Goal: Task Accomplishment & Management: Manage account settings

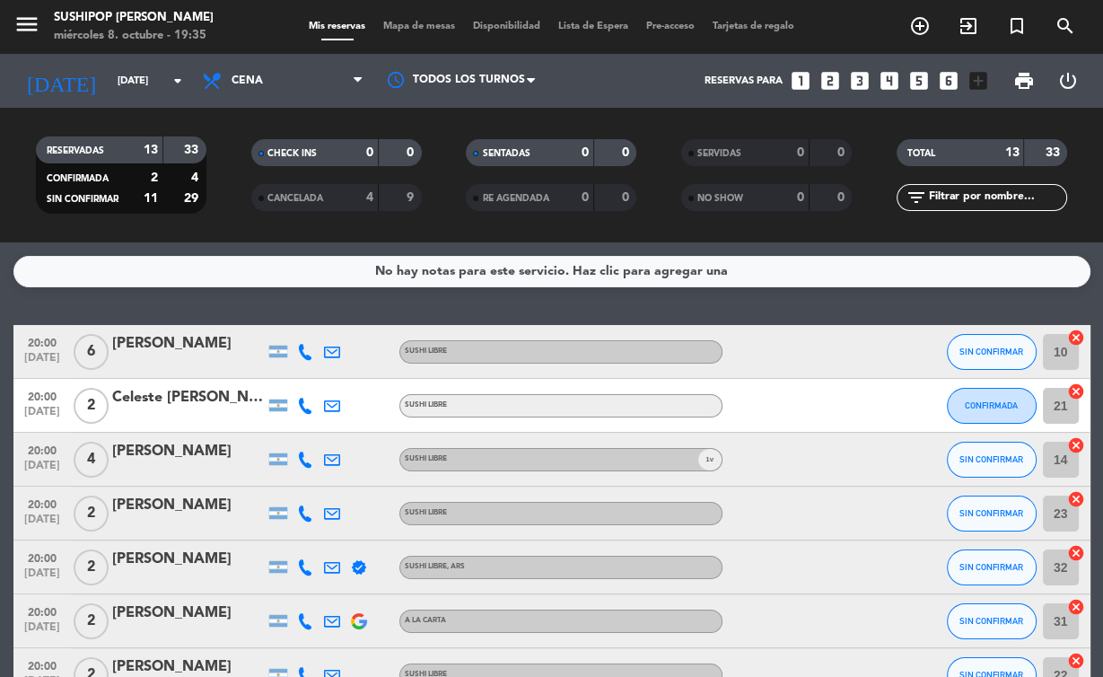
click at [297, 193] on div "CANCELADA" at bounding box center [297, 198] width 83 height 21
click at [292, 188] on div "CANCELADA" at bounding box center [297, 198] width 83 height 21
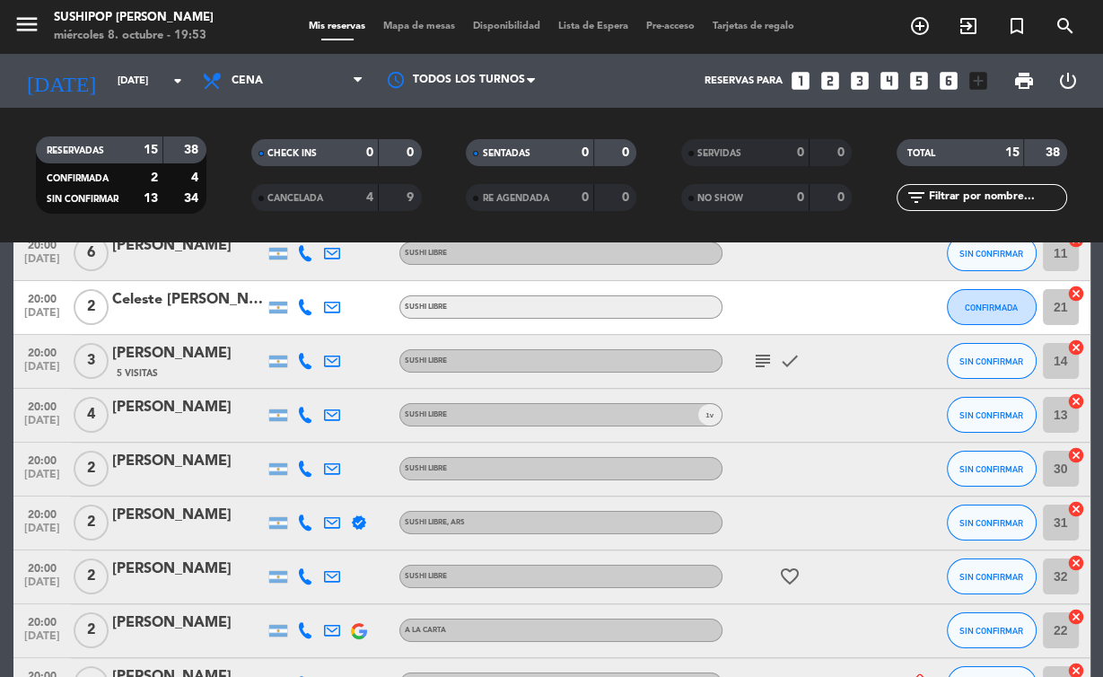
scroll to position [161, 0]
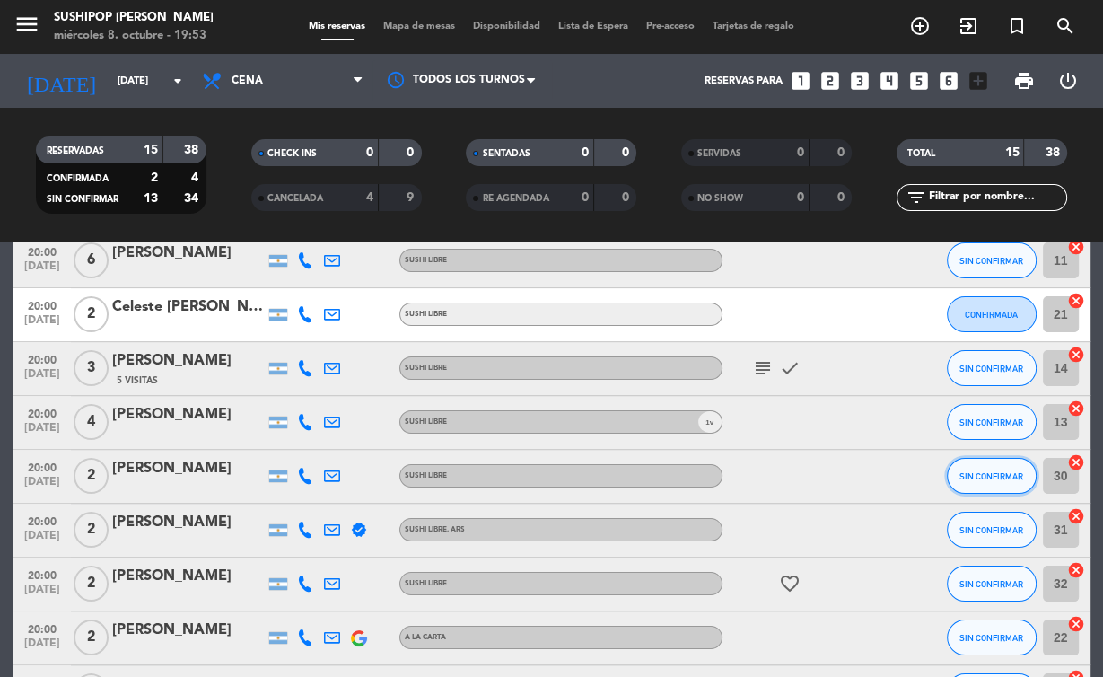
click at [980, 481] on span "SIN CONFIRMAR" at bounding box center [992, 476] width 64 height 10
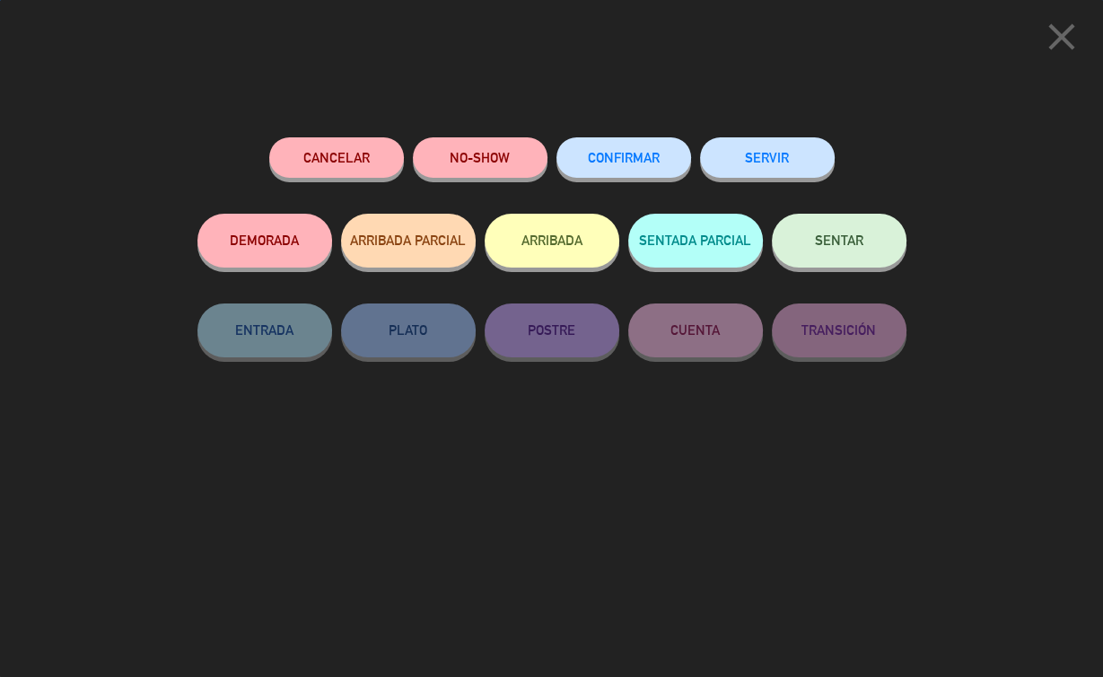
click at [760, 161] on button "SERVIR" at bounding box center [767, 157] width 135 height 40
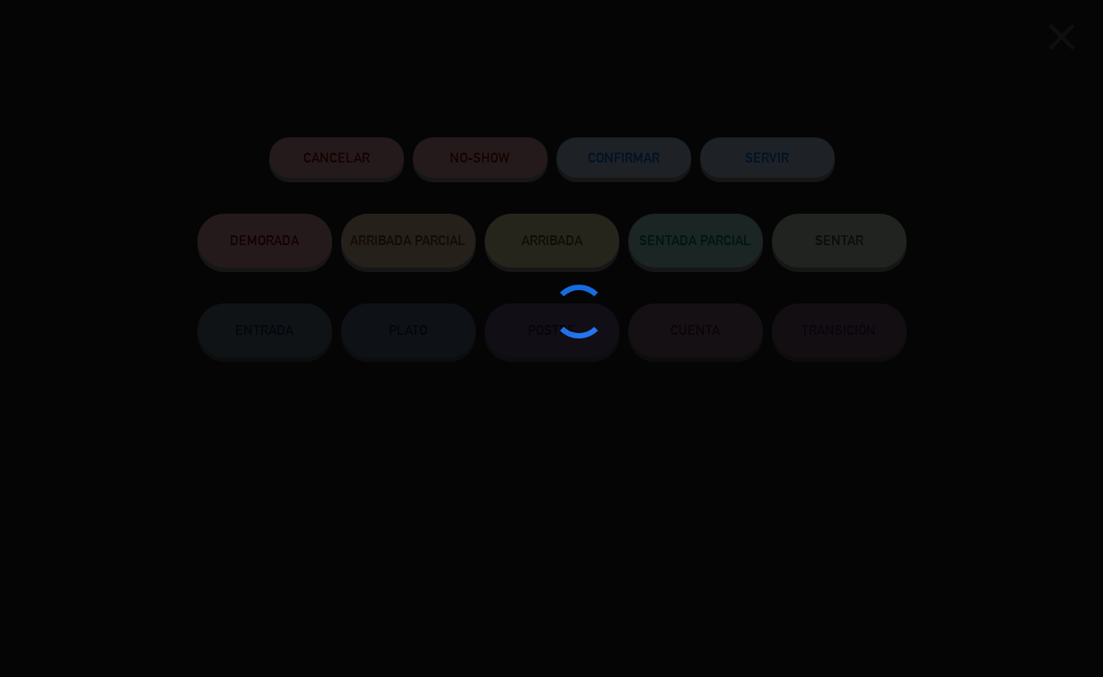
type input "20"
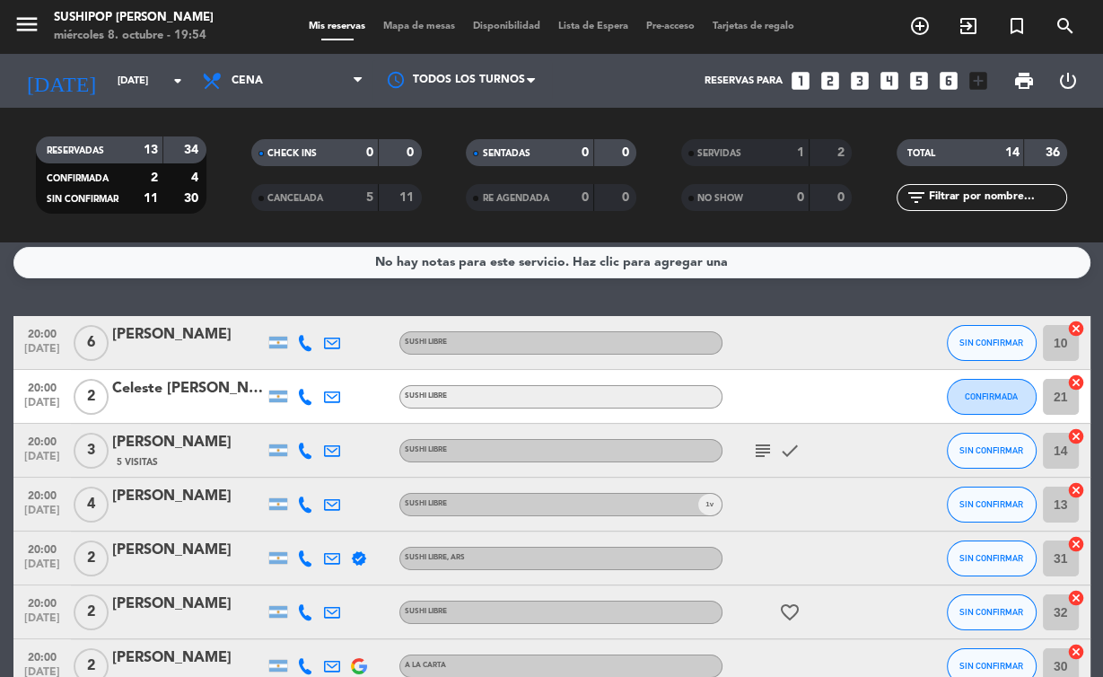
scroll to position [10, 0]
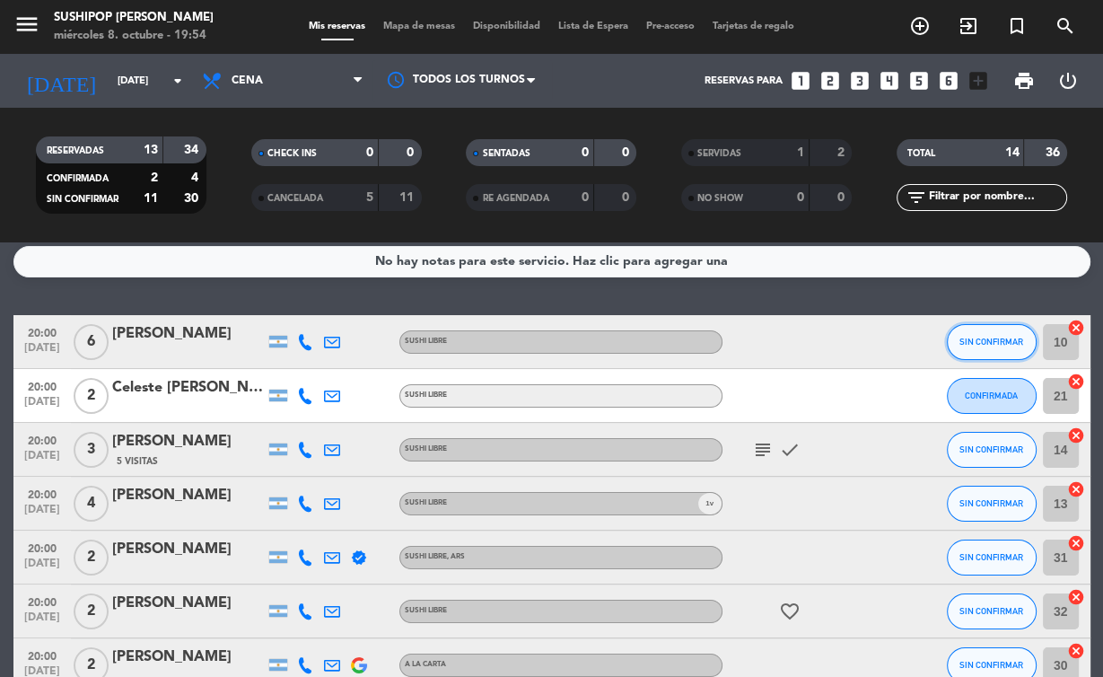
click at [971, 339] on span "SIN CONFIRMAR" at bounding box center [992, 342] width 64 height 10
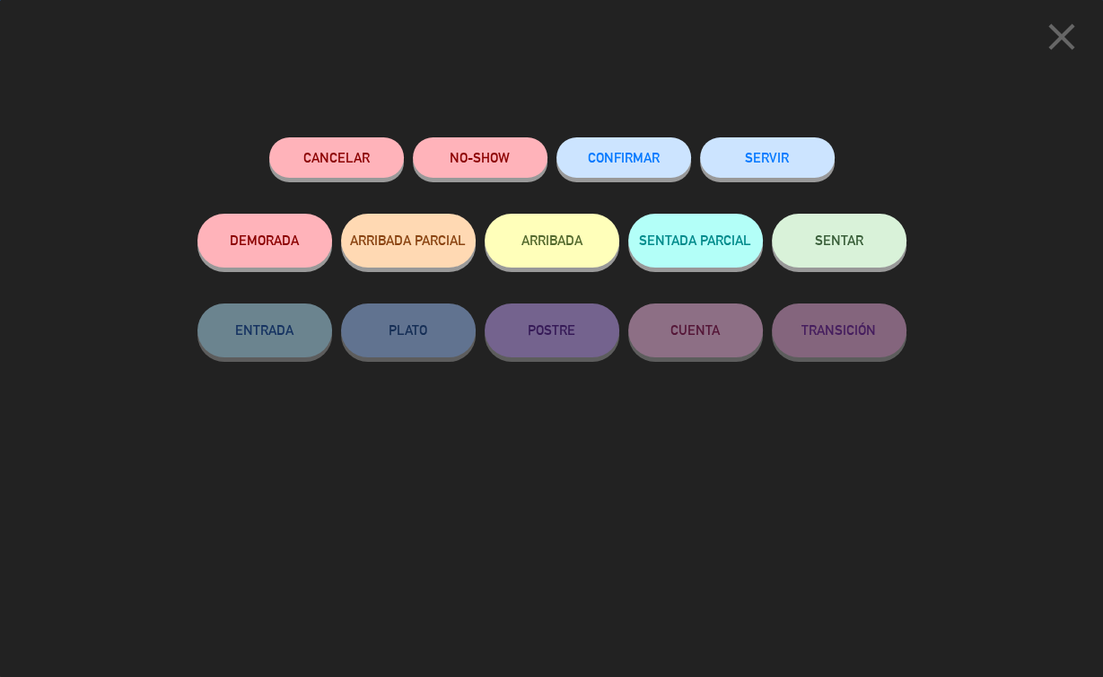
click at [763, 178] on div "SERVIR" at bounding box center [767, 175] width 135 height 76
click at [774, 165] on button "SERVIR" at bounding box center [767, 157] width 135 height 40
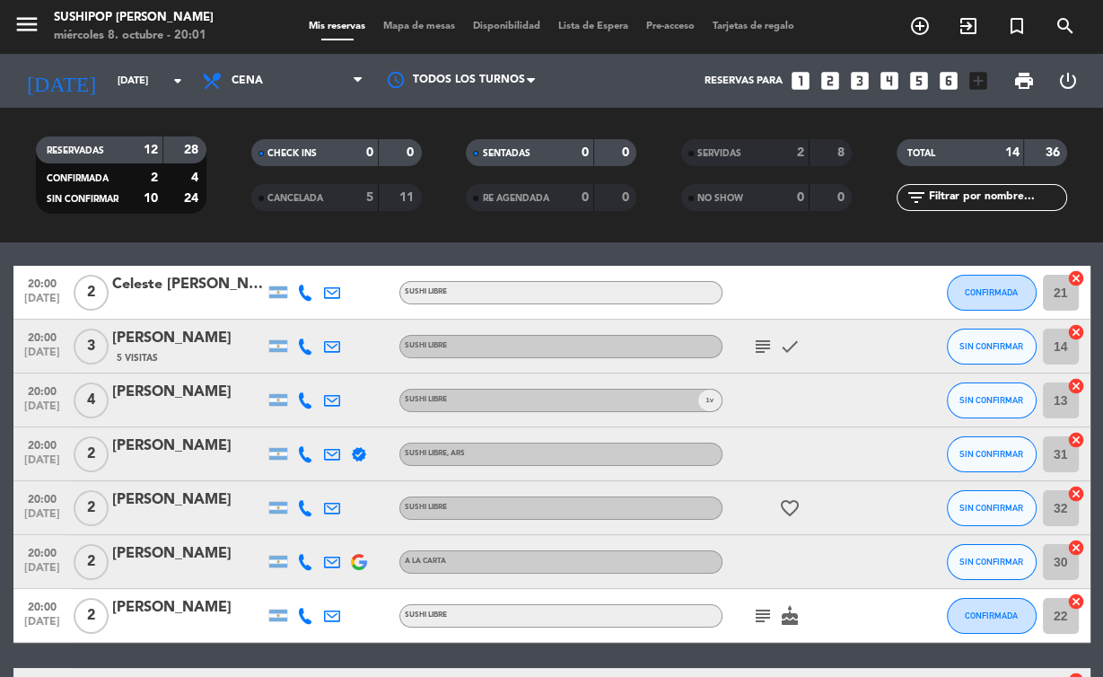
scroll to position [57, 0]
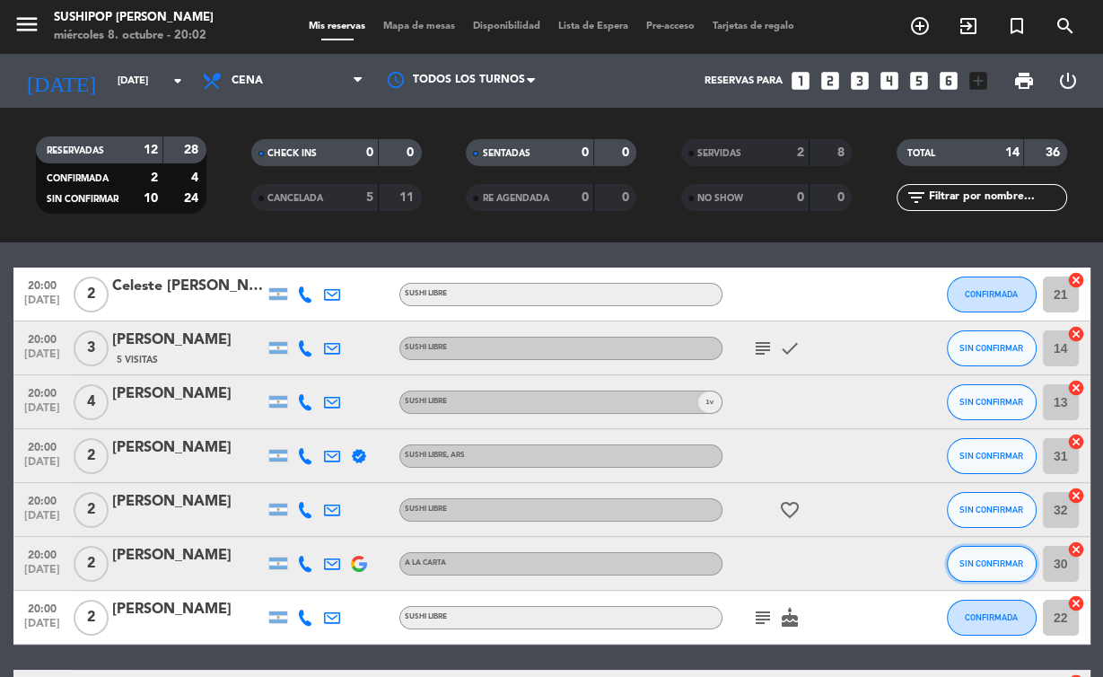
click at [987, 557] on button "SIN CONFIRMAR" at bounding box center [992, 564] width 90 height 36
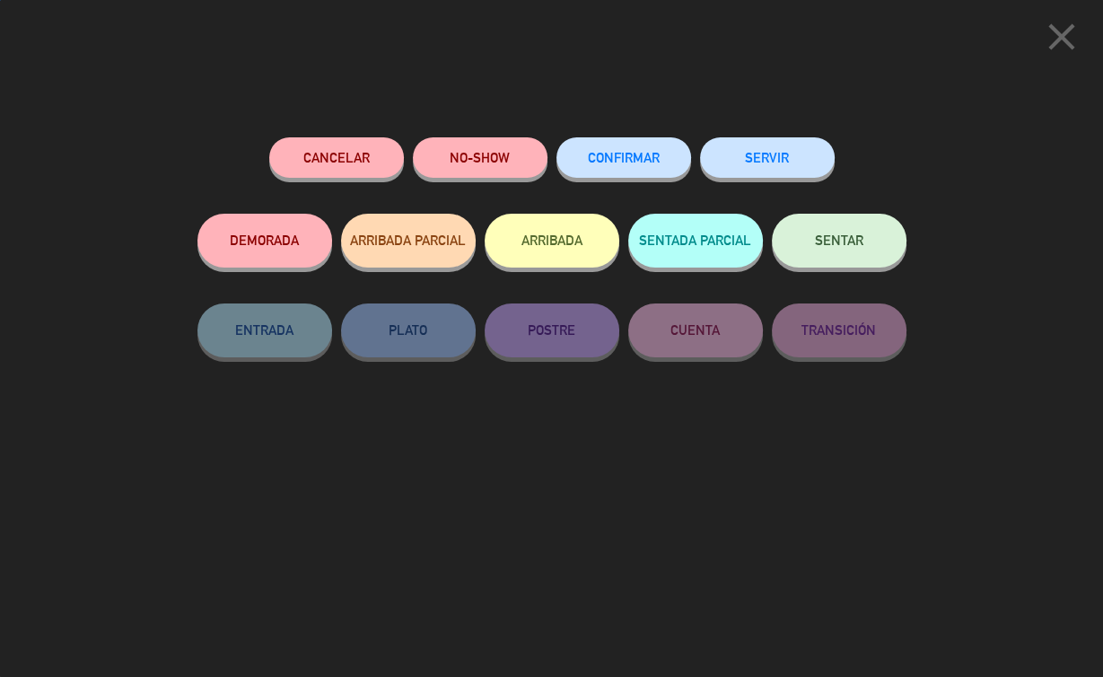
click at [772, 171] on button "SERVIR" at bounding box center [767, 157] width 135 height 40
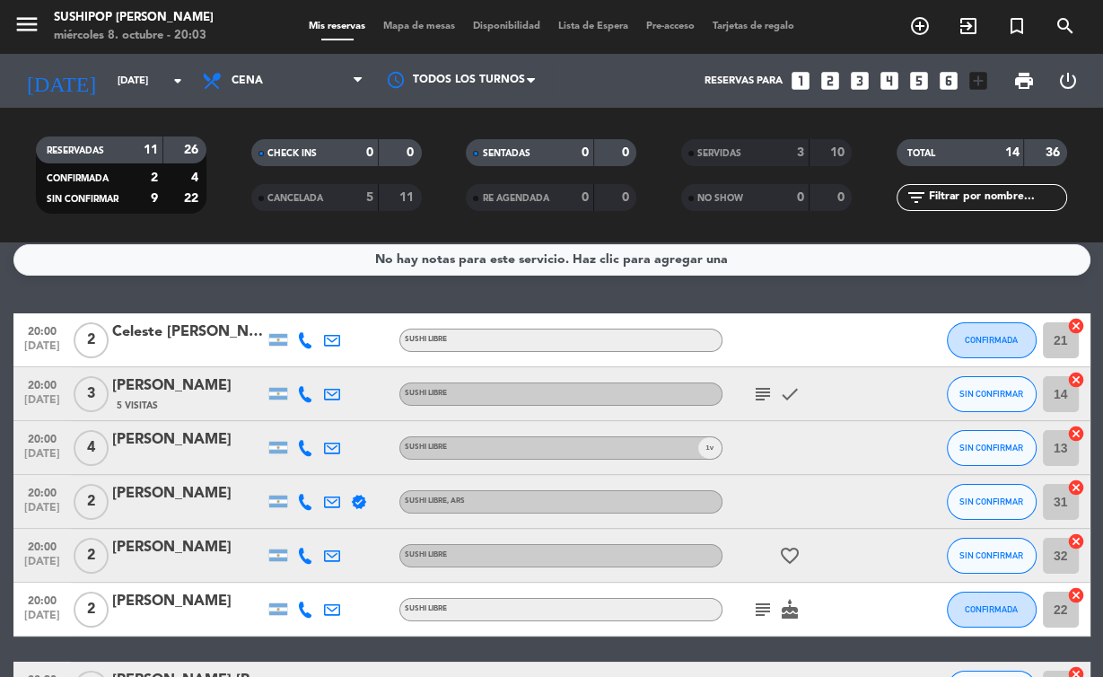
scroll to position [14, 0]
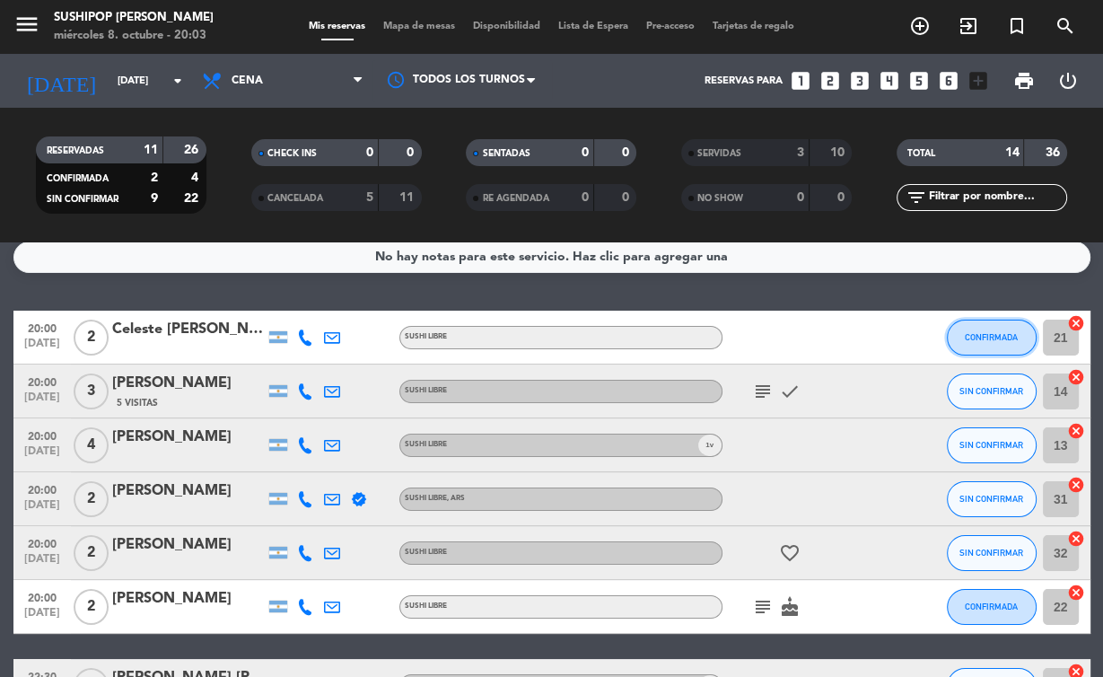
click at [975, 342] on span "CONFIRMADA" at bounding box center [991, 337] width 53 height 10
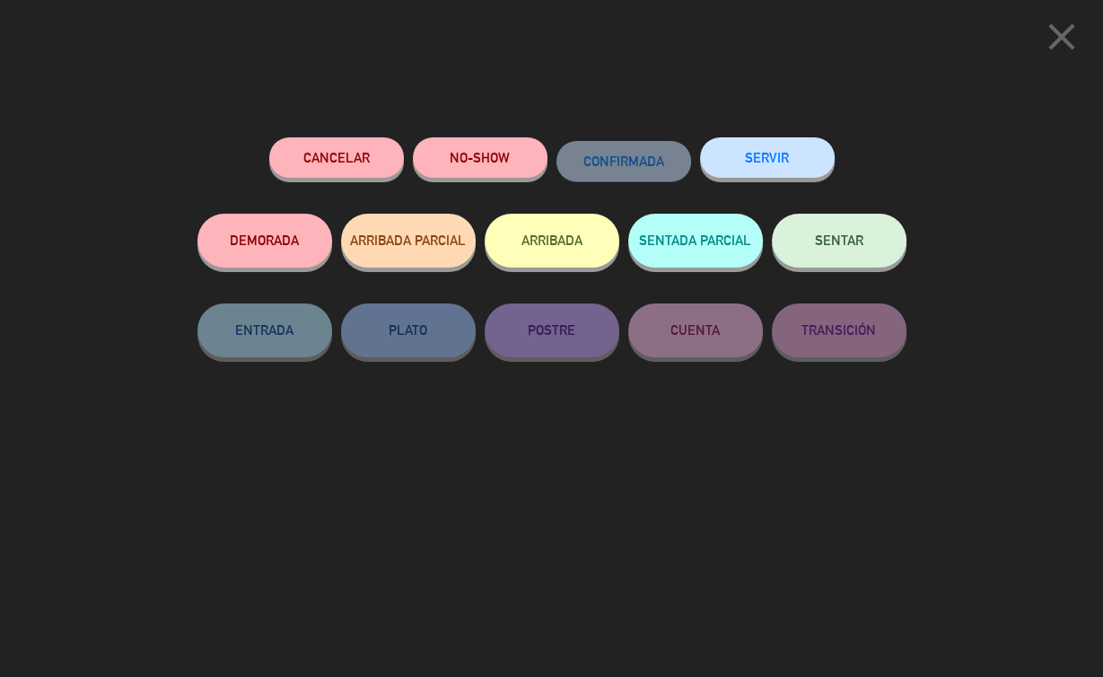
click at [759, 162] on button "SERVIR" at bounding box center [767, 157] width 135 height 40
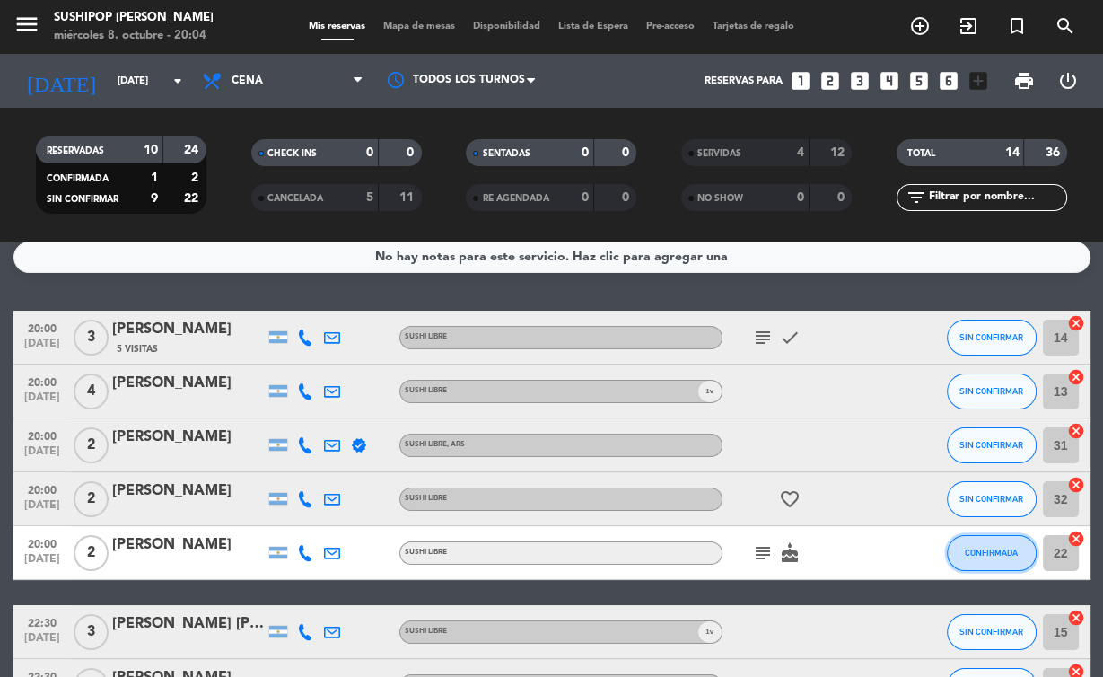
click at [987, 555] on span "CONFIRMADA" at bounding box center [991, 553] width 53 height 10
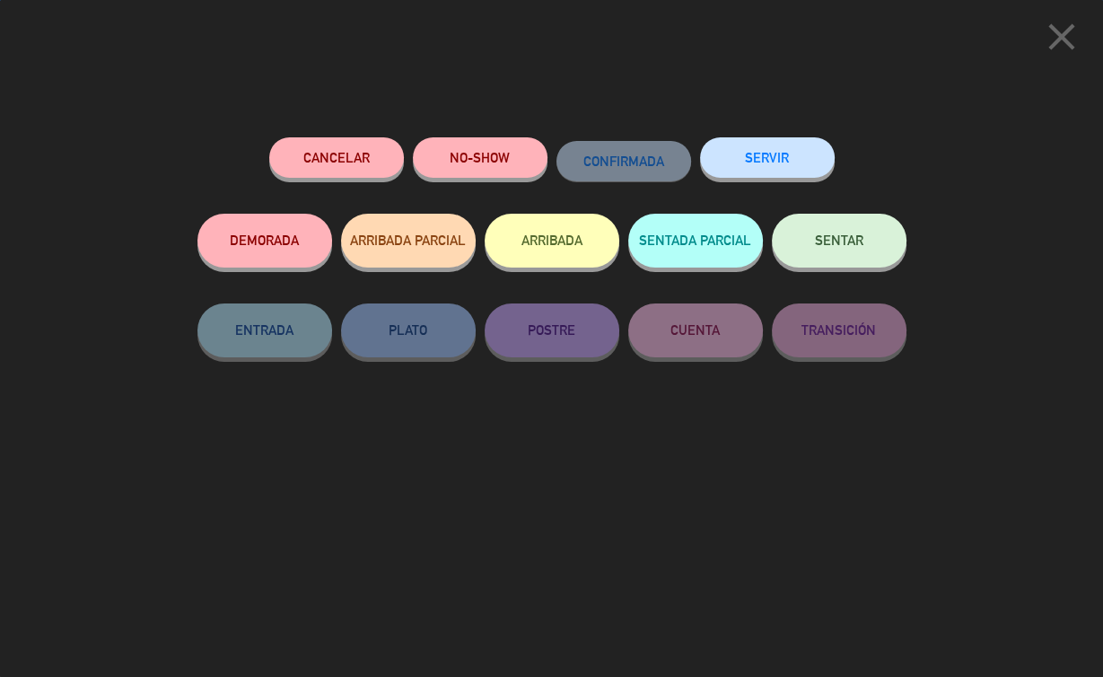
click at [782, 161] on button "SERVIR" at bounding box center [767, 157] width 135 height 40
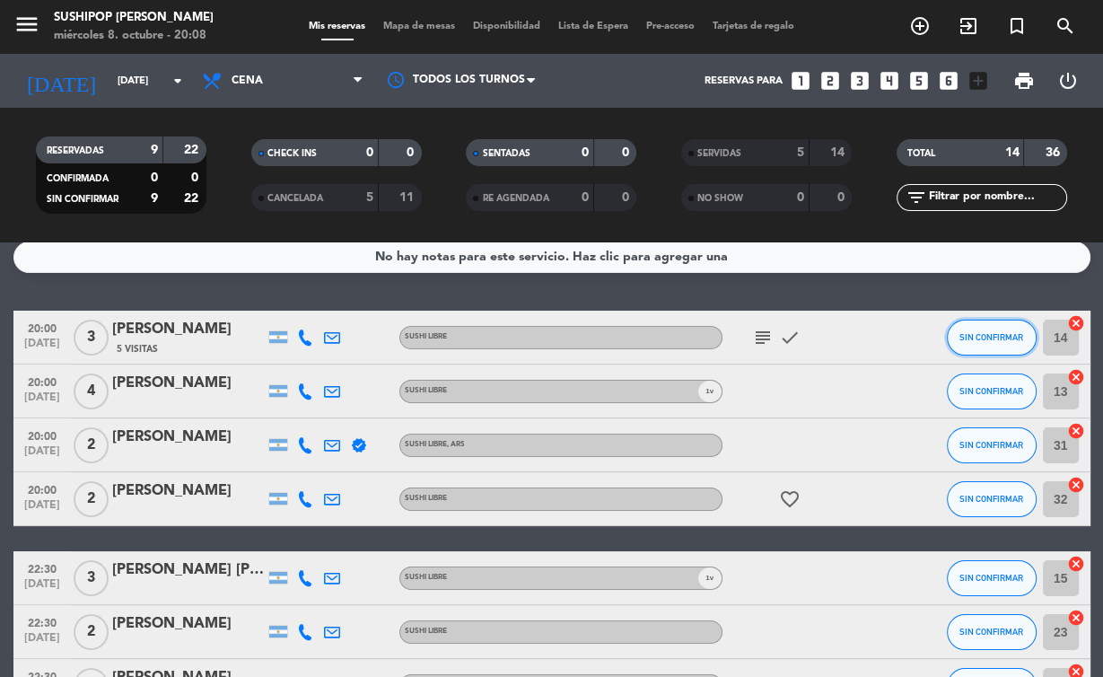
click at [980, 333] on span "SIN CONFIRMAR" at bounding box center [992, 337] width 64 height 10
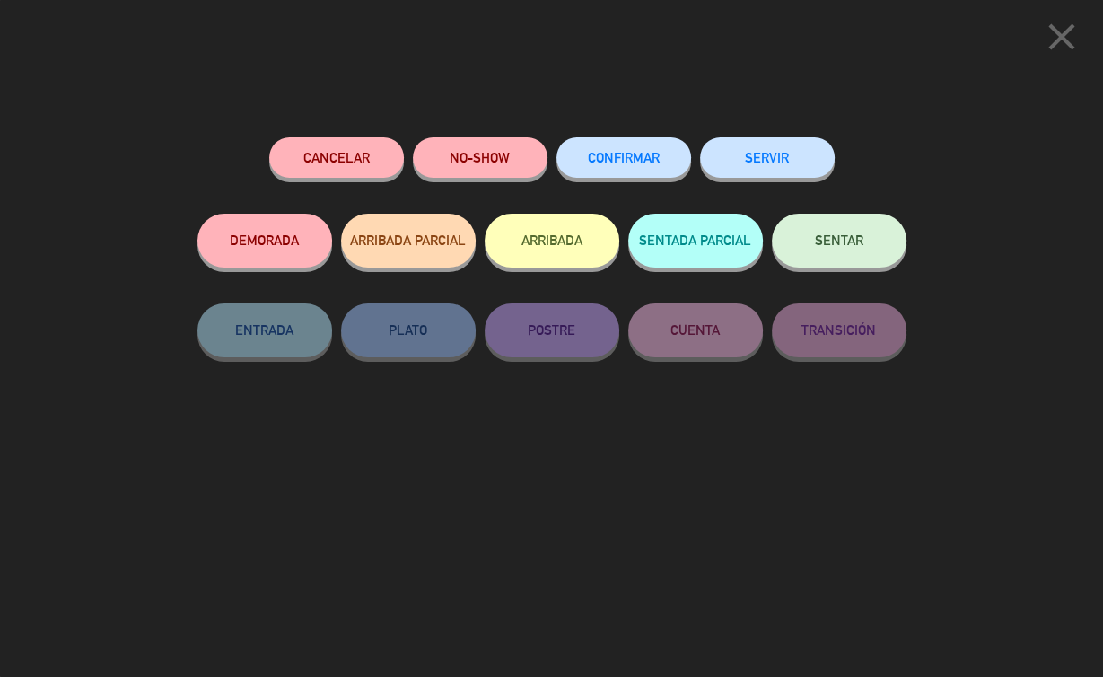
click at [796, 526] on div "Cancelar NO-SHOW CONFIRMAR SERVIR DEMORADA ARRIBADA PARCIAL ARRIBADA SENTADA PA…" at bounding box center [552, 401] width 734 height 552
click at [1050, 44] on icon "close" at bounding box center [1061, 36] width 45 height 45
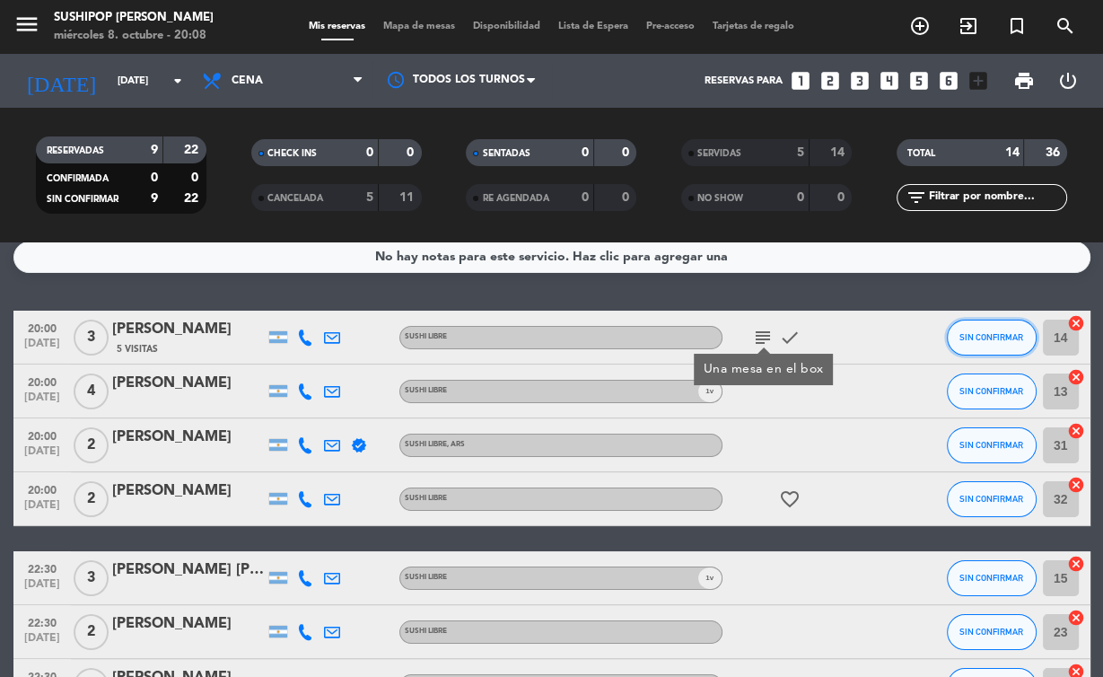
click at [1014, 328] on button "SIN CONFIRMAR" at bounding box center [992, 338] width 90 height 36
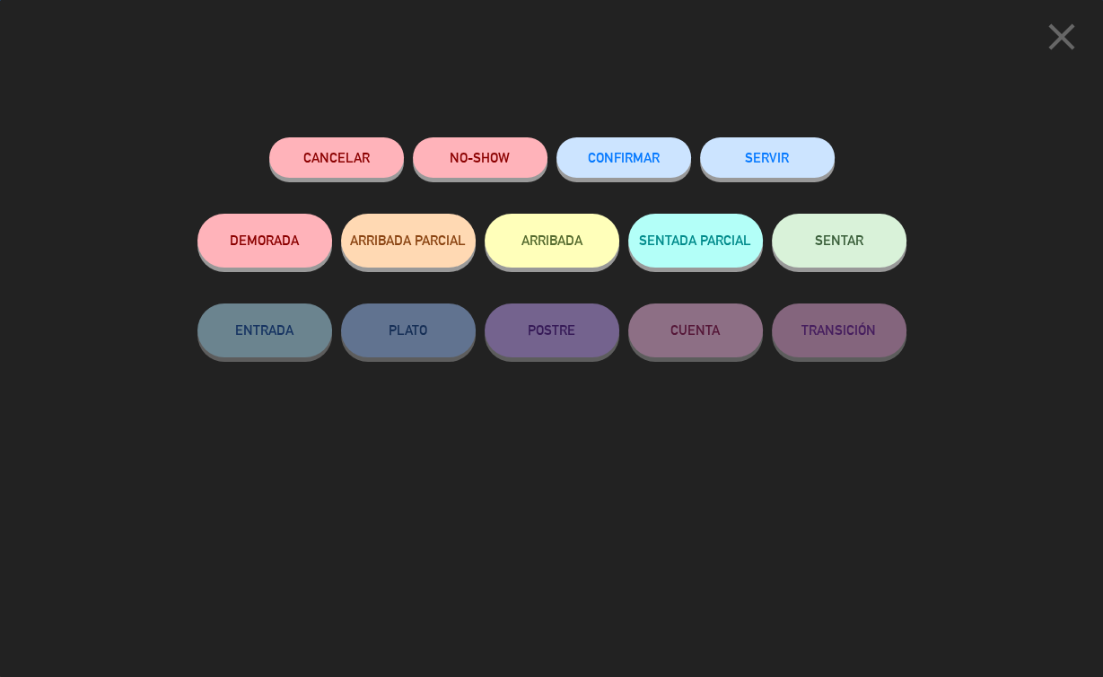
click at [772, 167] on button "SERVIR" at bounding box center [767, 157] width 135 height 40
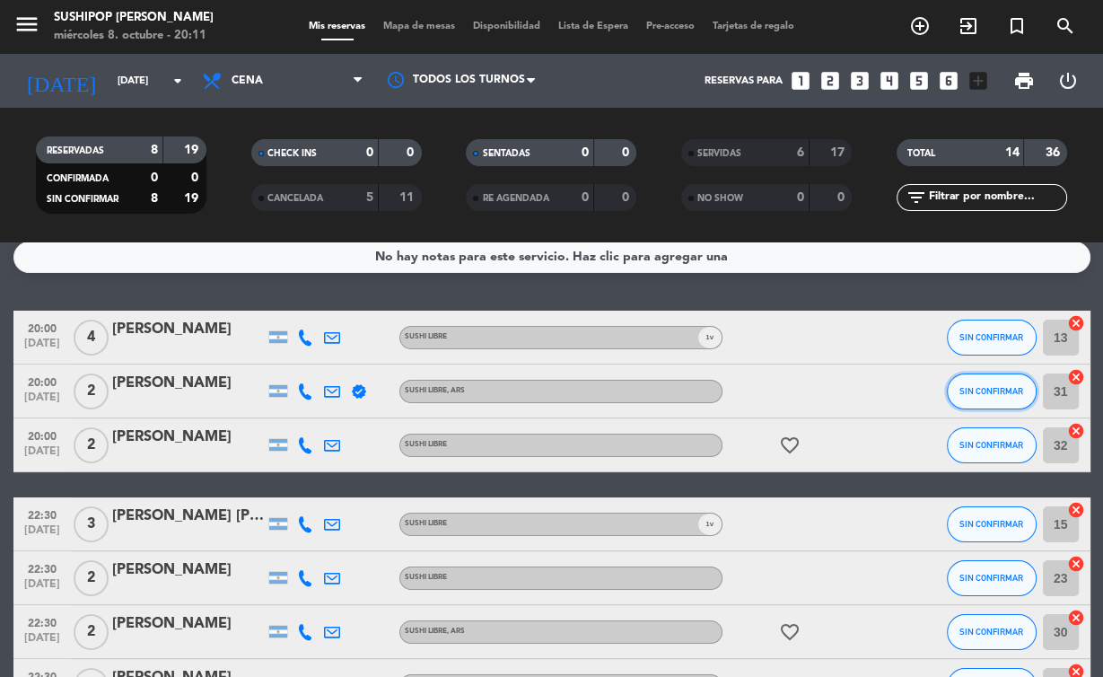
click at [1012, 379] on button "SIN CONFIRMAR" at bounding box center [992, 391] width 90 height 36
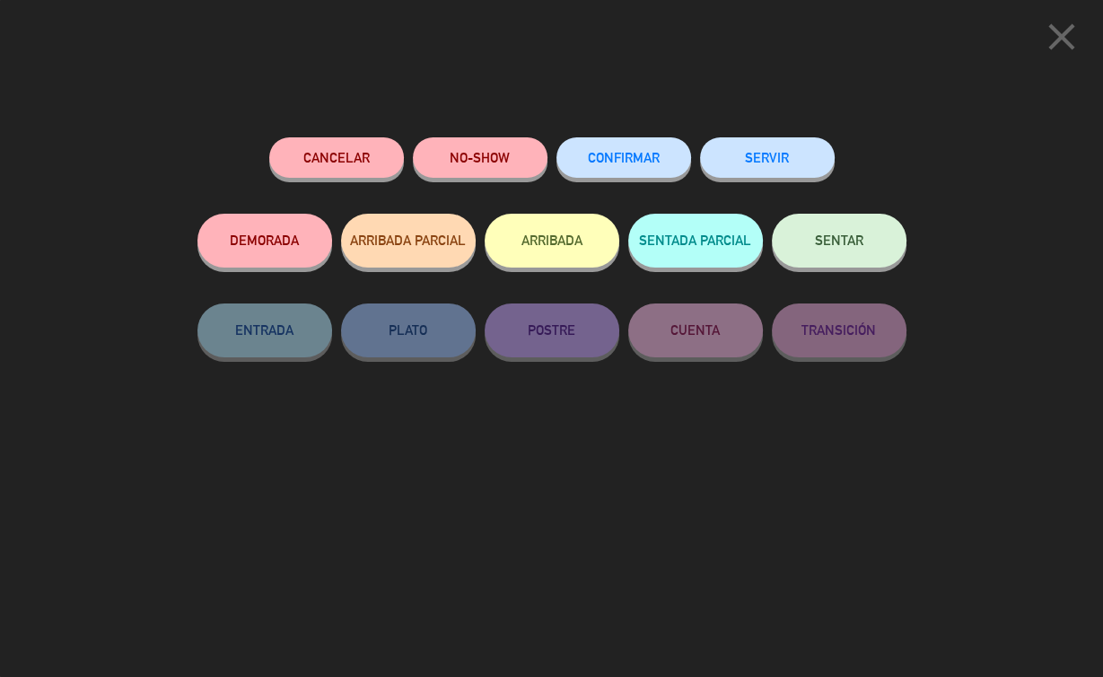
click at [1061, 44] on icon "close" at bounding box center [1061, 36] width 45 height 45
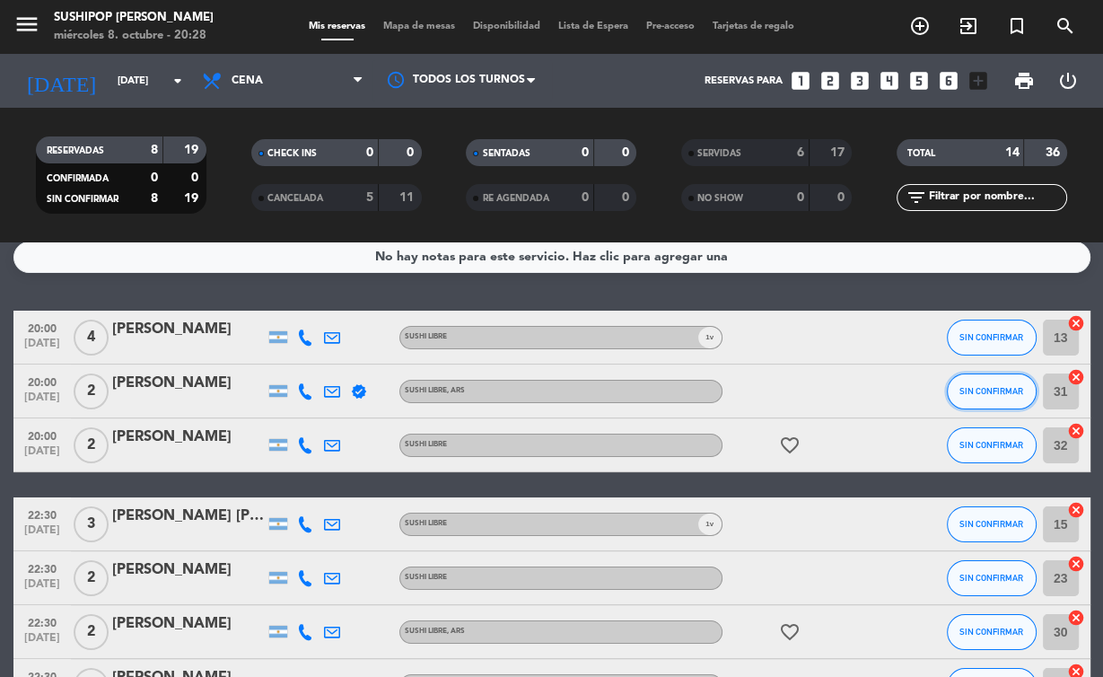
click at [987, 386] on button "SIN CONFIRMAR" at bounding box center [992, 391] width 90 height 36
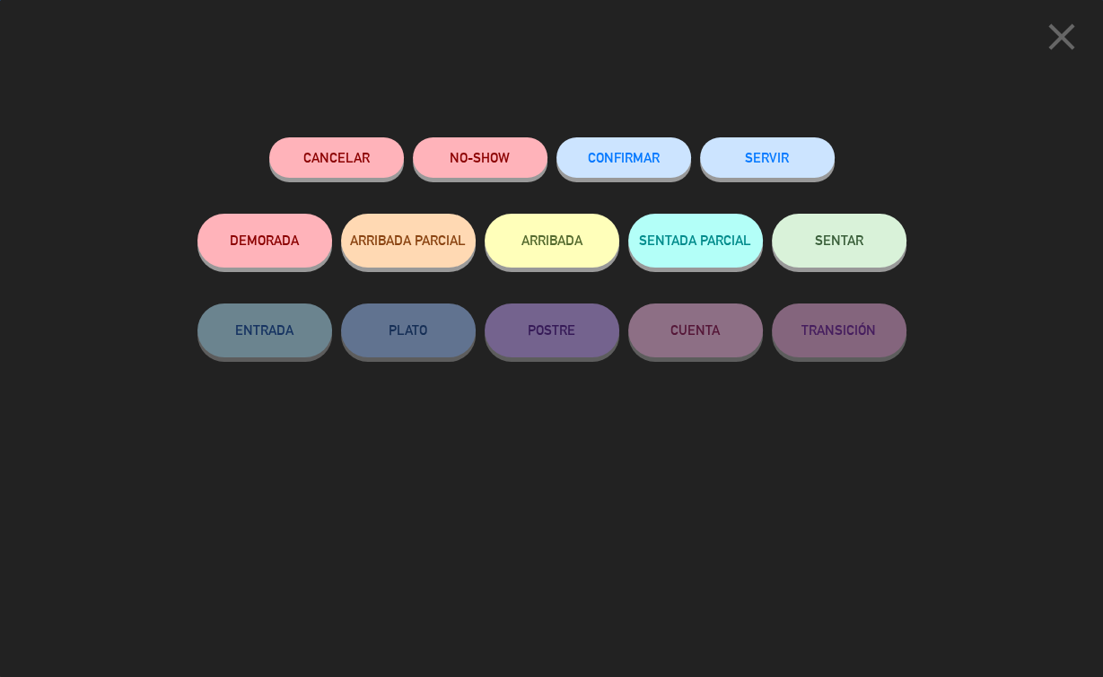
click at [769, 153] on button "SERVIR" at bounding box center [767, 157] width 135 height 40
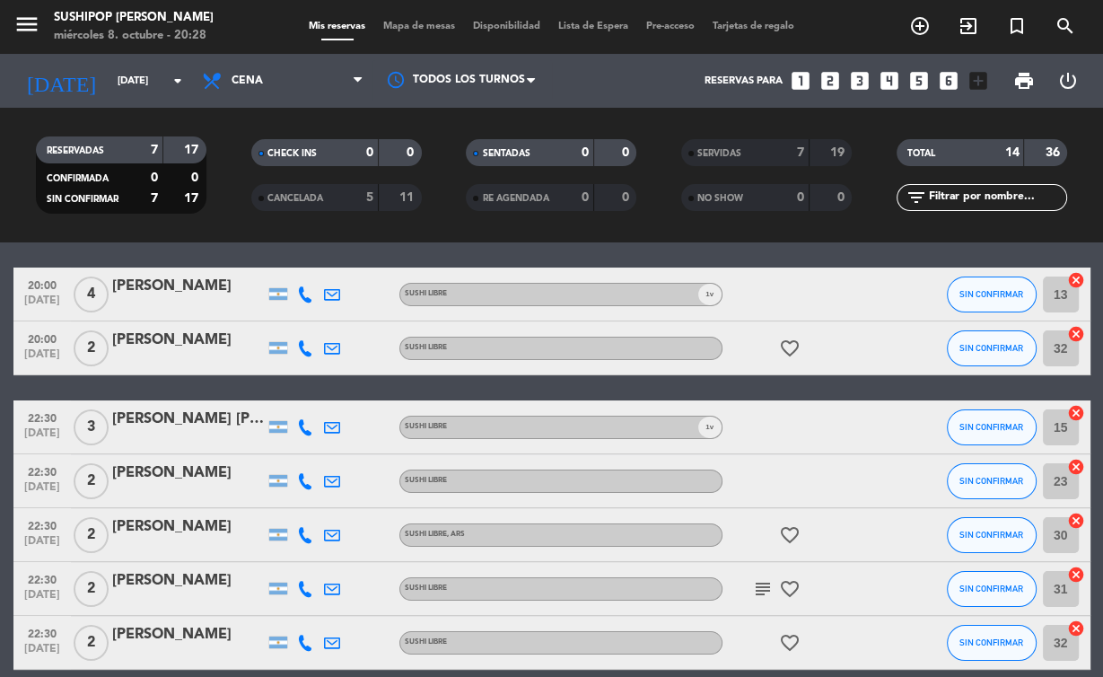
scroll to position [55, 0]
